Goal: Task Accomplishment & Management: Manage account settings

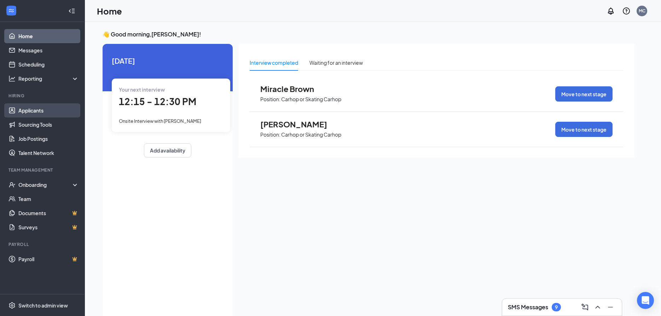
click at [35, 110] on link "Applicants" at bounding box center [48, 110] width 60 height 14
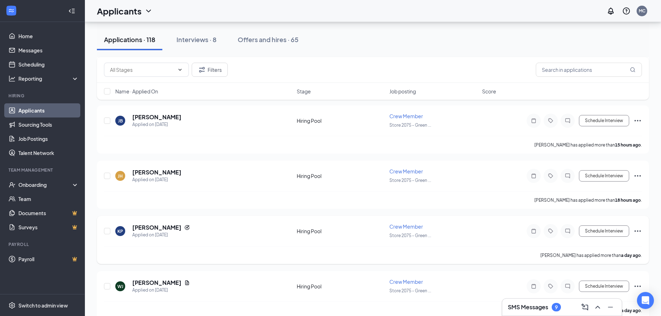
scroll to position [180, 0]
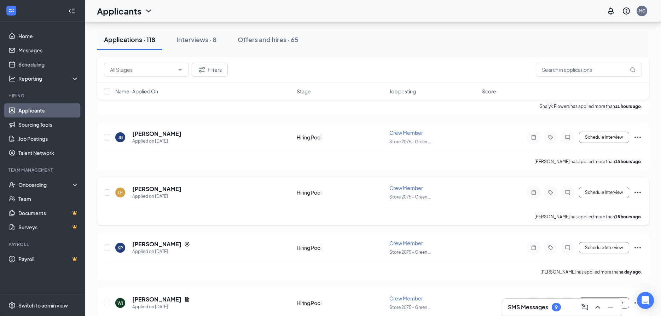
click at [637, 190] on icon "Ellipses" at bounding box center [638, 192] width 8 height 8
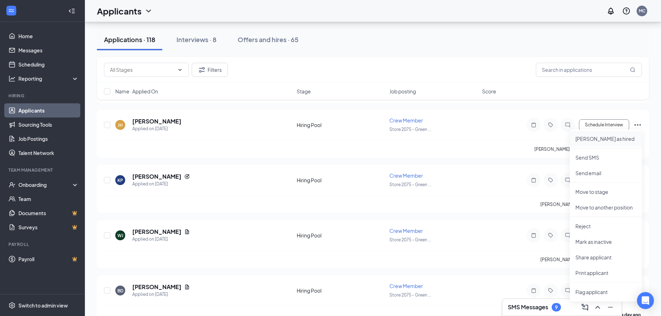
scroll to position [289, 0]
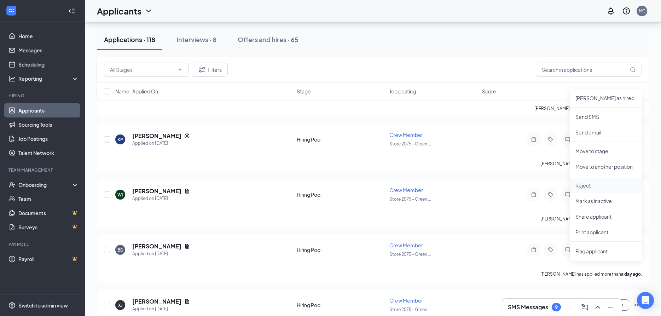
click at [584, 183] on p "Reject" at bounding box center [606, 185] width 61 height 7
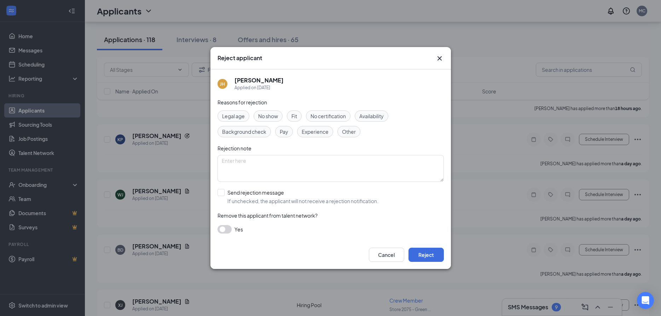
click at [348, 130] on span "Other" at bounding box center [349, 132] width 14 height 8
click at [222, 191] on input "Send rejection message If unchecked, the applicant will not receive a rejection…" at bounding box center [298, 197] width 161 height 16
checkbox input "true"
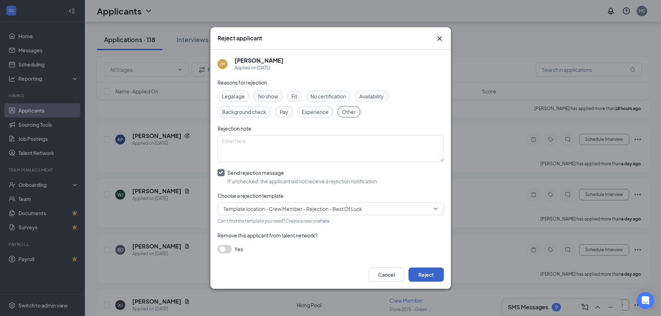
click at [429, 272] on button "Reject" at bounding box center [426, 274] width 35 height 14
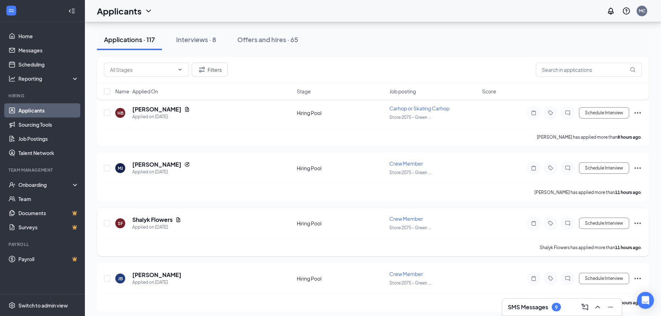
scroll to position [36, 0]
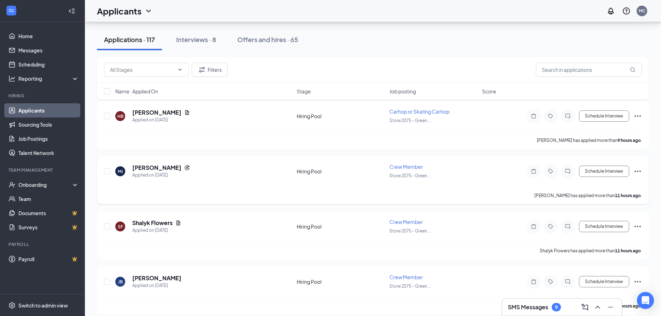
click at [637, 168] on icon "Ellipses" at bounding box center [638, 171] width 8 height 8
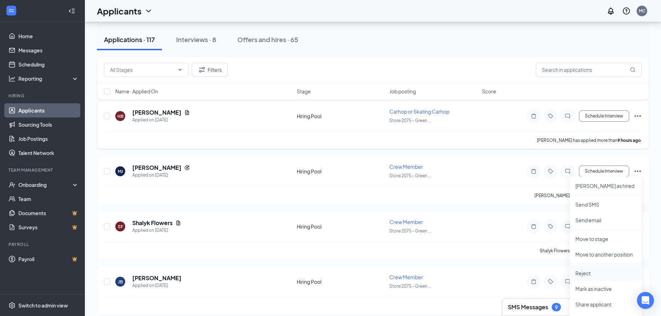
click at [584, 273] on p "Reject" at bounding box center [606, 273] width 61 height 7
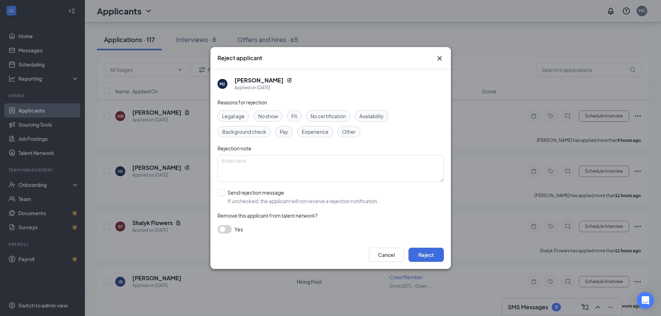
click at [349, 129] on span "Other" at bounding box center [349, 132] width 14 height 8
click at [220, 191] on input "Send rejection message If unchecked, the applicant will not receive a rejection…" at bounding box center [298, 197] width 161 height 16
checkbox input "true"
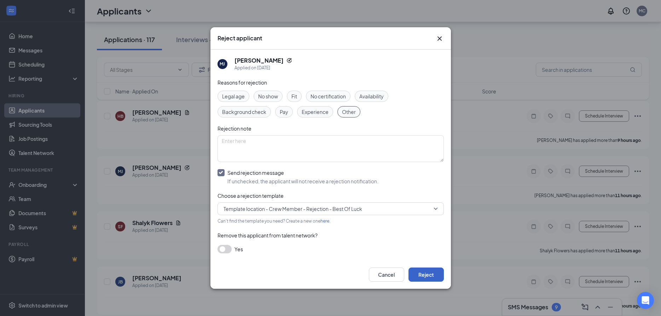
click at [424, 271] on button "Reject" at bounding box center [426, 274] width 35 height 14
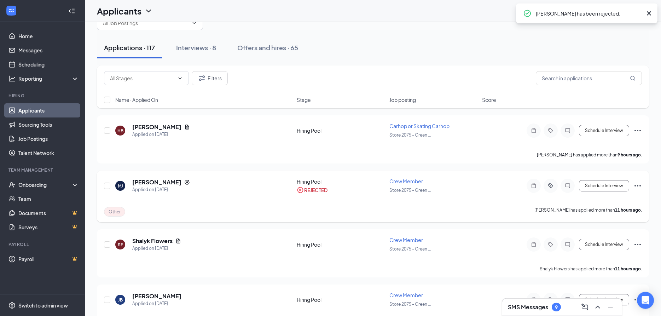
scroll to position [0, 0]
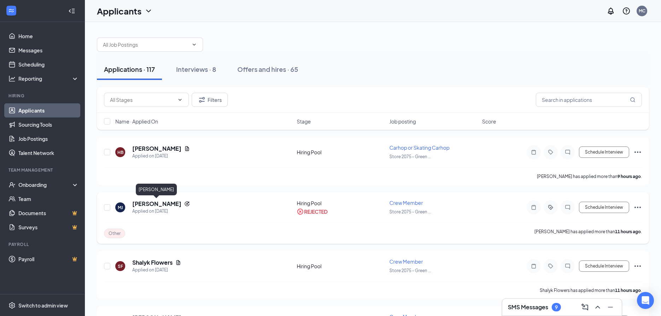
click at [147, 204] on h5 "[PERSON_NAME]" at bounding box center [156, 204] width 49 height 8
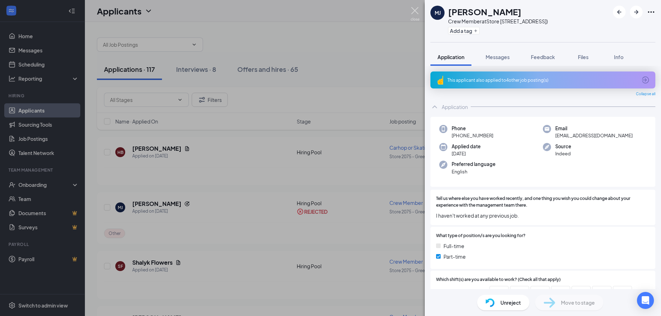
click at [413, 8] on img at bounding box center [415, 14] width 9 height 14
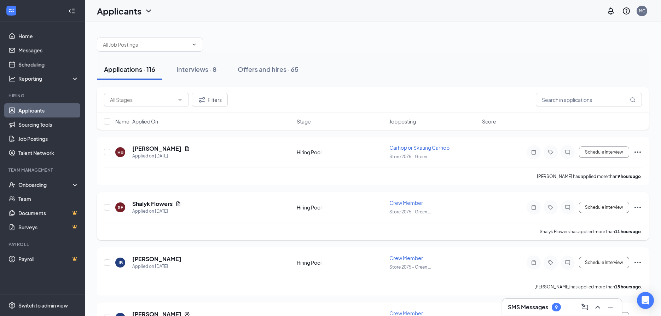
click at [638, 205] on icon "Ellipses" at bounding box center [638, 207] width 8 height 8
click at [483, 200] on div "SF Shalyk Flowers Applied on [DATE] Hiring Pool Crew Member Store 2075 - Green …" at bounding box center [373, 210] width 538 height 23
click at [574, 99] on input "text" at bounding box center [589, 100] width 106 height 14
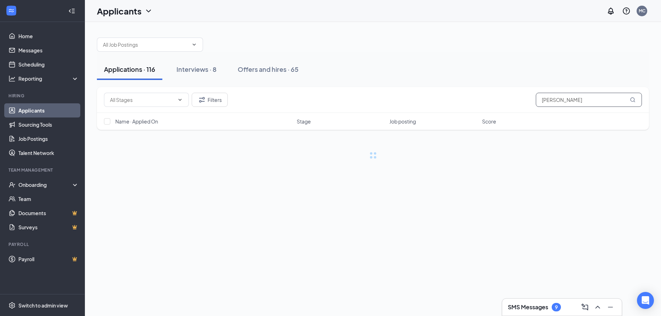
type input "[PERSON_NAME]"
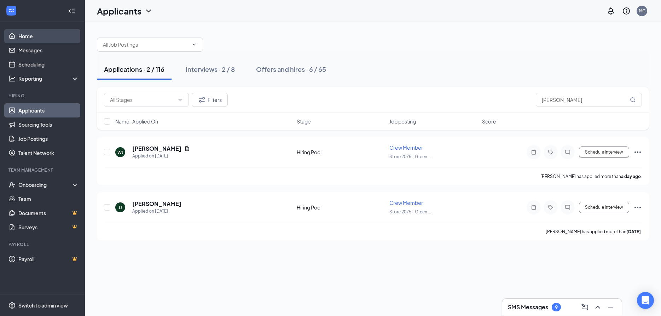
click at [27, 33] on link "Home" at bounding box center [48, 36] width 60 height 14
